Goal: Information Seeking & Learning: Check status

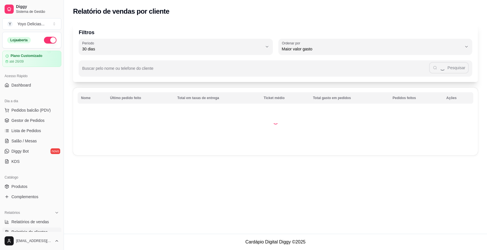
select select "30"
select select "HIGHEST_TOTAL_SPENT_WITH_ORDERS"
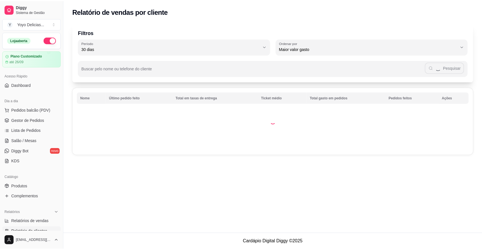
scroll to position [127, 0]
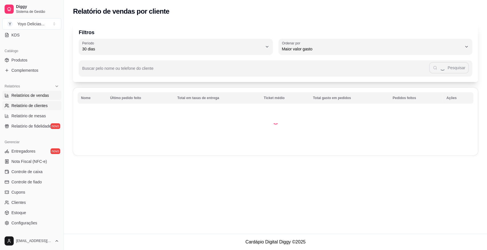
click at [32, 94] on span "Relatórios de vendas" at bounding box center [30, 96] width 38 height 6
select select "ALL"
select select "0"
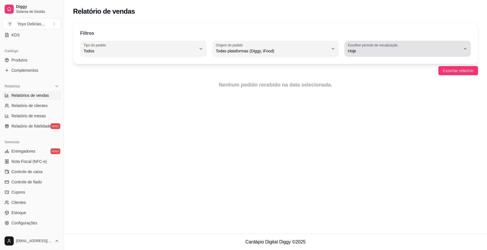
click at [466, 50] on icon "button" at bounding box center [464, 48] width 5 height 5
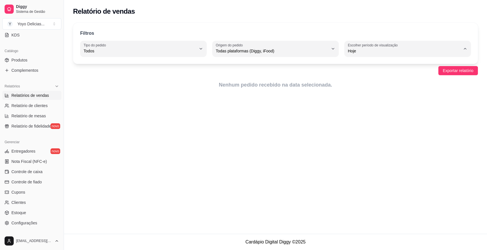
click at [369, 74] on span "Ontem" at bounding box center [404, 73] width 107 height 5
type input "1"
select select "1"
